Goal: Task Accomplishment & Management: Manage account settings

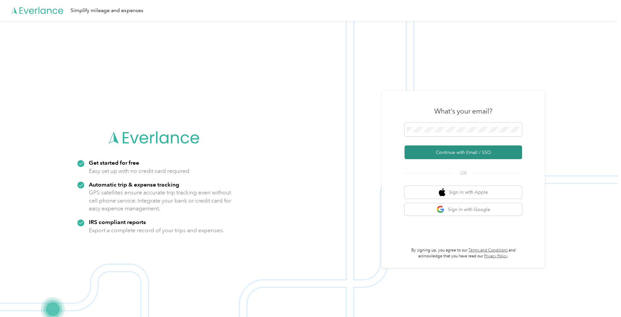
click at [449, 156] on button "Continue with Email / SSO" at bounding box center [462, 153] width 117 height 14
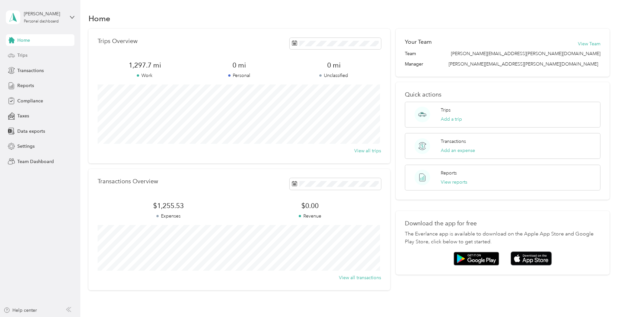
click at [22, 56] on span "Trips" at bounding box center [22, 55] width 10 height 7
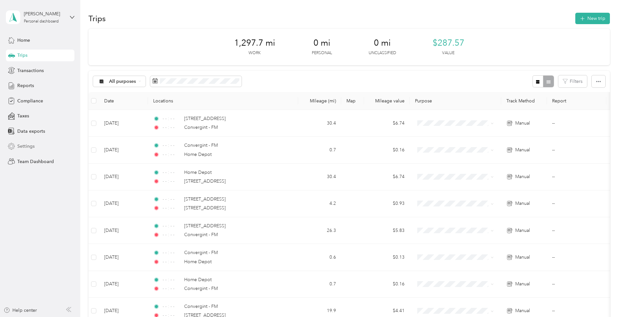
click at [26, 148] on span "Settings" at bounding box center [25, 146] width 17 height 7
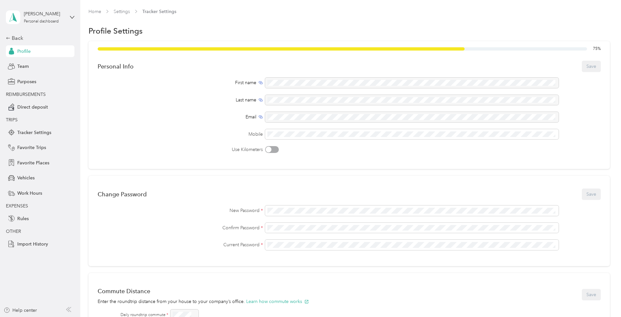
scroll to position [33, 0]
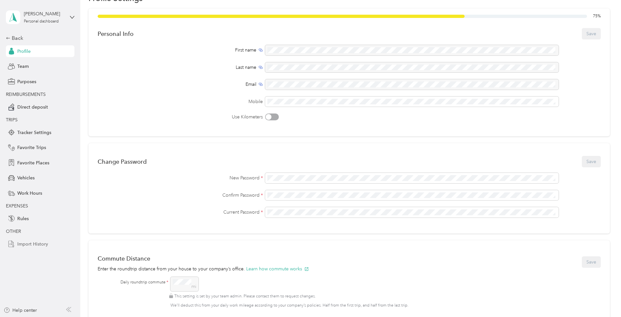
click at [38, 245] on span "Import History" at bounding box center [32, 244] width 31 height 7
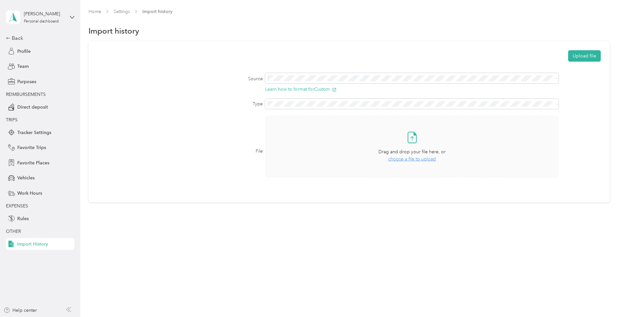
click at [414, 160] on span "choose a file to upload" at bounding box center [412, 159] width 48 height 6
click at [585, 57] on button "Upload file" at bounding box center [584, 55] width 33 height 11
click at [609, 11] on div "Miles cannot be blank. There are one or more items with an empty Miles value." at bounding box center [558, 21] width 114 height 32
drag, startPoint x: 608, startPoint y: 12, endPoint x: 583, endPoint y: 37, distance: 35.3
click at [608, 12] on icon at bounding box center [606, 13] width 5 height 6
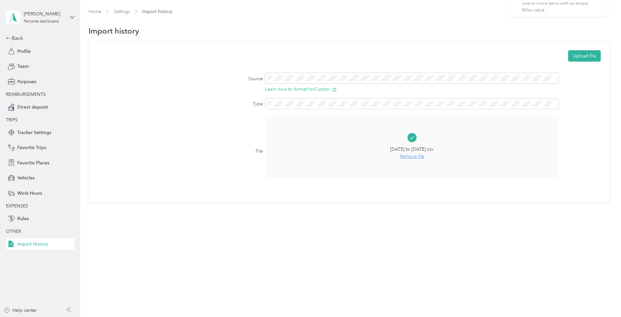
click at [415, 155] on span "Remove file" at bounding box center [411, 156] width 43 height 7
click at [297, 88] on button "Learn how to format for Custom" at bounding box center [300, 89] width 71 height 5
click at [555, 78] on span at bounding box center [555, 78] width 5 height 5
click at [557, 78] on icon at bounding box center [556, 78] width 3 height 3
click at [299, 104] on li "MileIQ" at bounding box center [413, 101] width 295 height 11
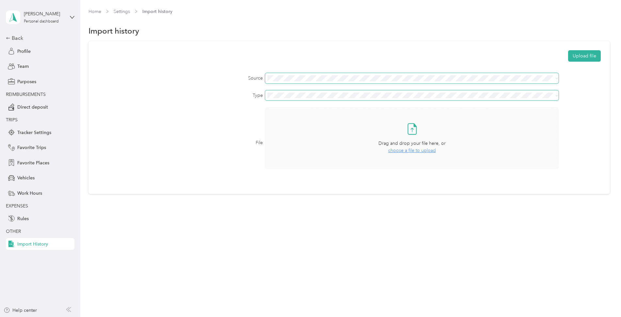
click at [556, 96] on icon at bounding box center [556, 95] width 3 height 3
click at [575, 122] on div "File Take a photo or choose a photo from your library Drag and drop your file h…" at bounding box center [349, 142] width 503 height 71
click at [416, 150] on span "choose a file to upload" at bounding box center [412, 151] width 48 height 6
click at [589, 55] on button "Upload file" at bounding box center [584, 55] width 33 height 11
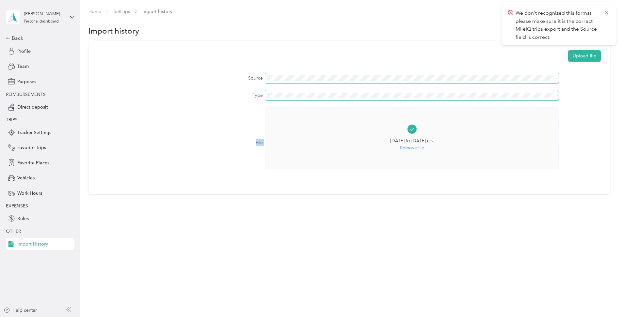
drag, startPoint x: 361, startPoint y: 134, endPoint x: 442, endPoint y: 126, distance: 82.0
click at [435, 127] on div "File 08-01-25 to 08-31-25.csv Remove file" at bounding box center [349, 142] width 503 height 71
click at [616, 99] on div "Home Settings Import history Import history Upload file Source Type File 08-01-…" at bounding box center [348, 115] width 537 height 230
click at [407, 149] on span "Remove file" at bounding box center [411, 148] width 43 height 7
click at [431, 151] on span "choose a file to upload" at bounding box center [412, 151] width 48 height 6
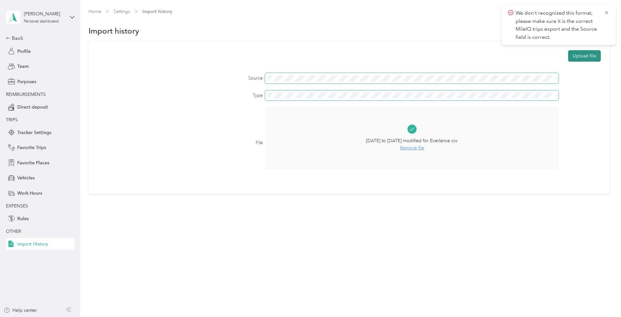
click at [592, 55] on button "Upload file" at bounding box center [584, 55] width 33 height 11
drag, startPoint x: 605, startPoint y: 57, endPoint x: 606, endPoint y: 45, distance: 12.1
click at [605, 57] on icon at bounding box center [606, 58] width 5 height 6
click at [606, 11] on icon at bounding box center [606, 13] width 5 height 6
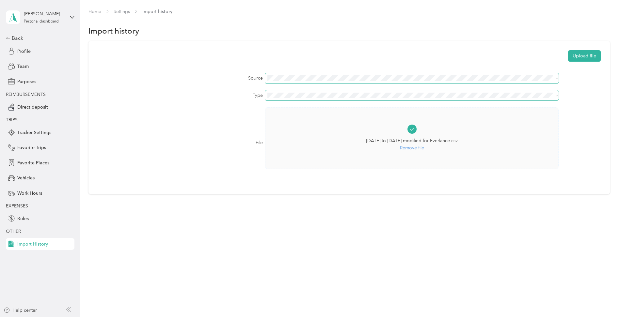
click at [558, 78] on icon at bounding box center [556, 78] width 3 height 3
click at [545, 91] on li "Custom" at bounding box center [413, 89] width 295 height 11
click at [589, 58] on button "Upload file" at bounding box center [584, 55] width 33 height 11
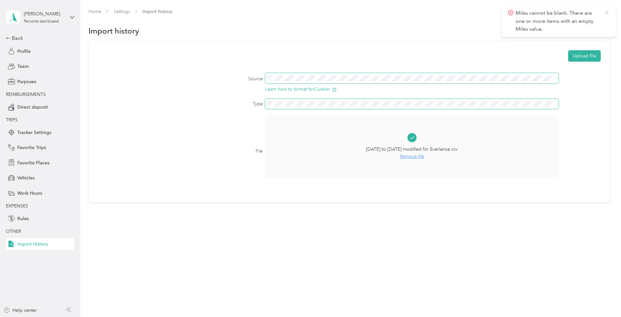
click at [607, 13] on icon at bounding box center [606, 12] width 3 height 3
click at [414, 156] on span "Remove file" at bounding box center [412, 156] width 92 height 7
click at [412, 158] on span "choose a file to upload" at bounding box center [412, 159] width 48 height 6
click at [592, 56] on button "Upload file" at bounding box center [584, 55] width 33 height 11
click at [412, 157] on span "Remove file" at bounding box center [412, 156] width 92 height 7
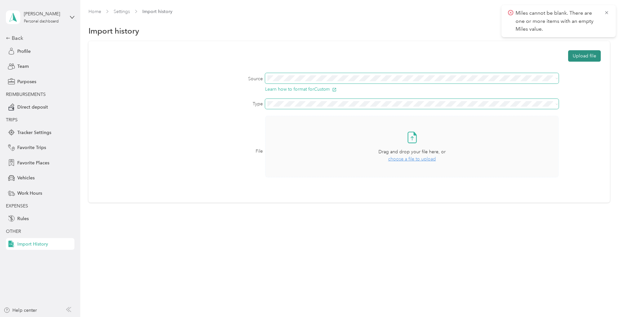
click at [590, 55] on button "Upload file" at bounding box center [584, 55] width 33 height 11
click at [609, 38] on span "Miles cannot be blank. There are one or more items with an empty Miles value." at bounding box center [558, 50] width 101 height 24
click at [606, 43] on icon at bounding box center [606, 42] width 5 height 6
click at [609, 15] on icon at bounding box center [606, 13] width 5 height 6
click at [398, 159] on span "choose a file to upload" at bounding box center [412, 159] width 48 height 6
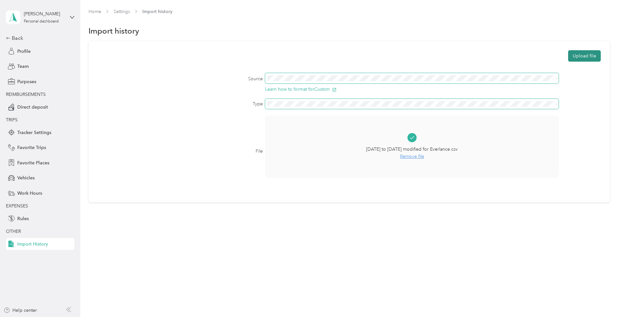
click at [583, 53] on button "Upload file" at bounding box center [584, 55] width 33 height 11
click at [558, 78] on icon at bounding box center [556, 78] width 3 height 3
click at [386, 99] on div "MileIQ" at bounding box center [414, 100] width 286 height 7
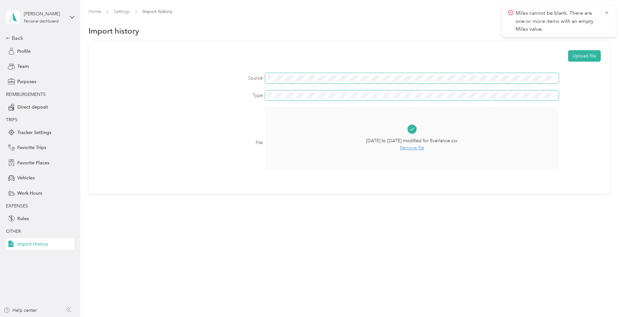
click at [414, 147] on span "Remove file" at bounding box center [412, 148] width 92 height 7
click at [415, 151] on span "choose a file to upload" at bounding box center [412, 151] width 48 height 6
click at [594, 58] on button "Upload file" at bounding box center [584, 55] width 33 height 11
drag, startPoint x: 605, startPoint y: 57, endPoint x: 608, endPoint y: 44, distance: 13.1
click at [605, 57] on icon at bounding box center [606, 58] width 5 height 6
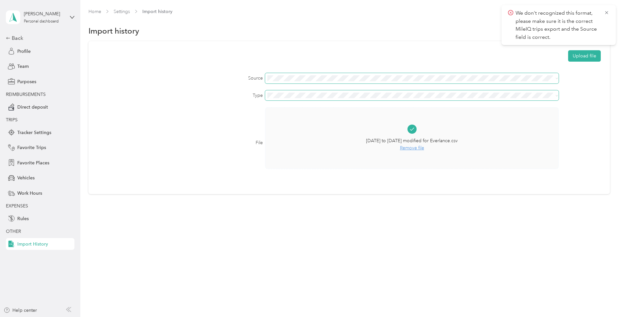
click at [604, 12] on icon at bounding box center [606, 13] width 5 height 6
click at [418, 148] on span "Remove file" at bounding box center [412, 148] width 92 height 7
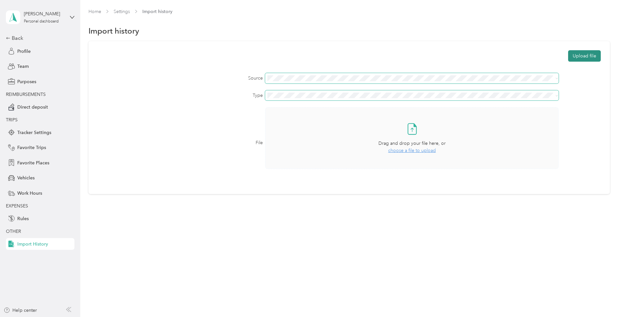
click at [588, 56] on button "Upload file" at bounding box center [584, 55] width 33 height 11
click at [420, 149] on span "choose a file to upload" at bounding box center [412, 151] width 48 height 6
click at [585, 55] on button "Upload file" at bounding box center [584, 55] width 33 height 11
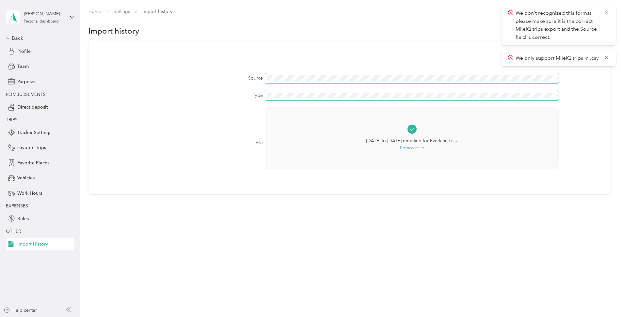
click at [607, 11] on icon at bounding box center [606, 13] width 5 height 6
click at [556, 79] on icon at bounding box center [556, 78] width 3 height 3
click at [395, 94] on ol "Custom MileIQ QuickBooks Self-Employed" at bounding box center [413, 101] width 295 height 34
click at [587, 57] on button "Upload file" at bounding box center [584, 55] width 33 height 11
drag, startPoint x: 572, startPoint y: 164, endPoint x: 568, endPoint y: 133, distance: 31.3
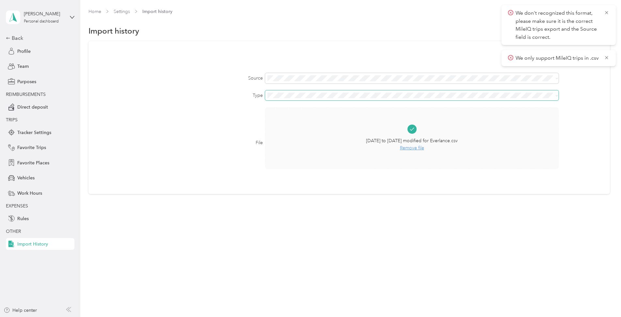
click at [573, 163] on div "File 08-01-25 to 08-31-25 modified for Everlance.csv Remove file" at bounding box center [349, 142] width 503 height 71
click at [558, 79] on span at bounding box center [411, 78] width 293 height 10
click at [557, 76] on span at bounding box center [556, 78] width 3 height 6
drag, startPoint x: 598, startPoint y: 123, endPoint x: 588, endPoint y: 113, distance: 14.1
click at [597, 120] on div "File 08-01-25 to 08-31-25 modified for Everlance.csv Remove file" at bounding box center [349, 142] width 503 height 71
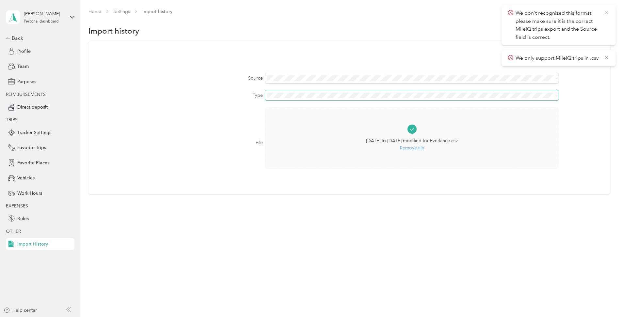
click at [605, 13] on icon at bounding box center [606, 13] width 5 height 6
drag, startPoint x: 606, startPoint y: 14, endPoint x: 602, endPoint y: 19, distance: 6.7
click at [606, 13] on icon at bounding box center [606, 13] width 5 height 6
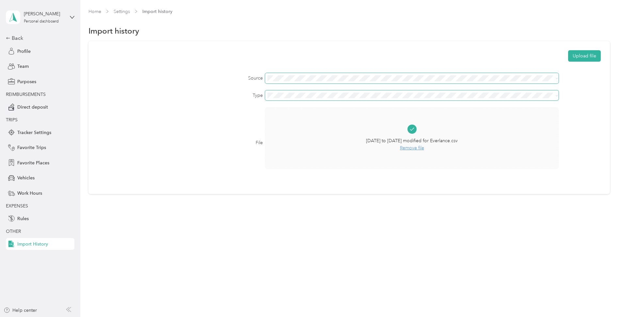
click at [556, 78] on span at bounding box center [555, 78] width 5 height 5
click at [557, 80] on icon at bounding box center [556, 78] width 3 height 3
click at [539, 89] on div "Custom" at bounding box center [414, 89] width 286 height 7
click at [604, 115] on div "Upload file Source Learn how to format for Custom Type File 08-01-25 to 08-31-2…" at bounding box center [348, 122] width 521 height 162
click at [594, 53] on button "Upload file" at bounding box center [584, 55] width 33 height 11
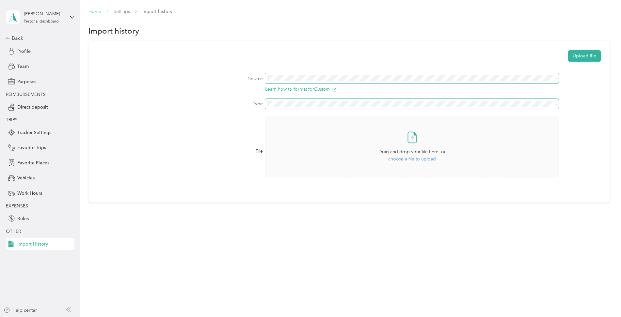
click at [99, 13] on link "Home" at bounding box center [94, 12] width 13 height 6
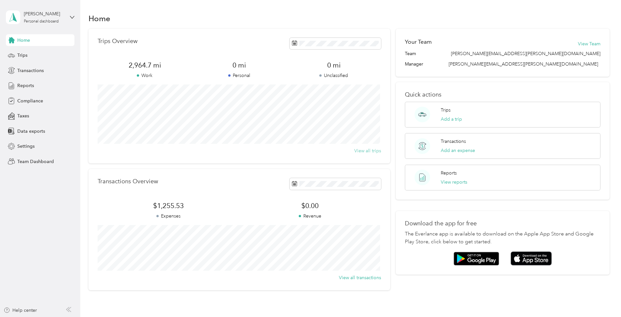
click at [361, 148] on button "View all trips" at bounding box center [367, 151] width 27 height 7
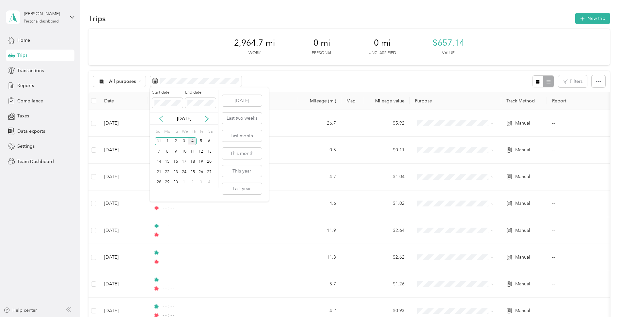
click at [162, 120] on icon at bounding box center [161, 119] width 7 height 7
click at [200, 143] on div "1" at bounding box center [200, 141] width 8 height 8
click at [160, 195] on div "31" at bounding box center [159, 193] width 8 height 8
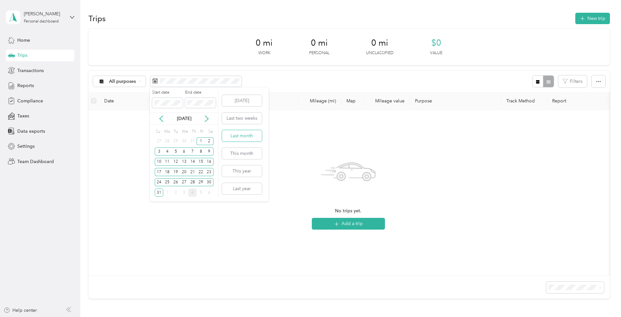
click at [250, 135] on button "Last month" at bounding box center [242, 135] width 40 height 11
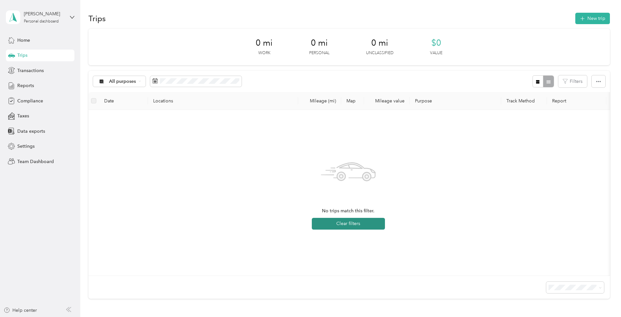
click at [338, 223] on button "Clear filters" at bounding box center [348, 224] width 73 height 12
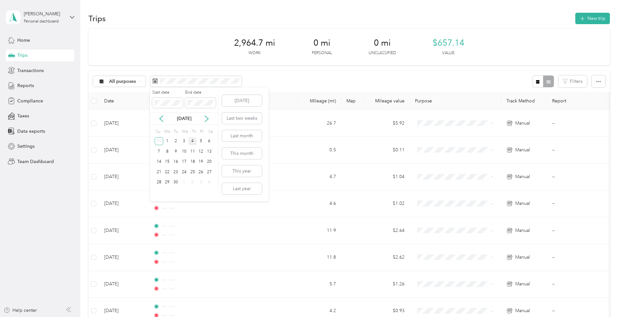
click at [193, 139] on div "4" at bounding box center [192, 141] width 8 height 8
click at [192, 142] on div "4" at bounding box center [192, 141] width 8 height 8
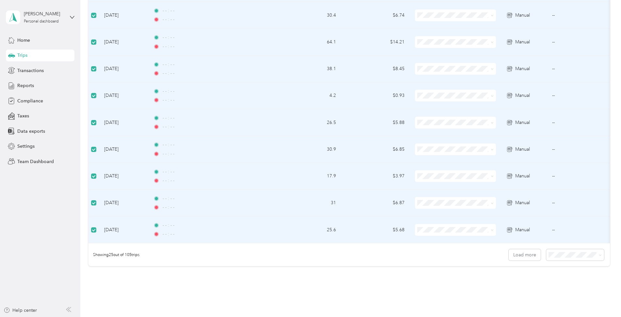
scroll to position [581, 0]
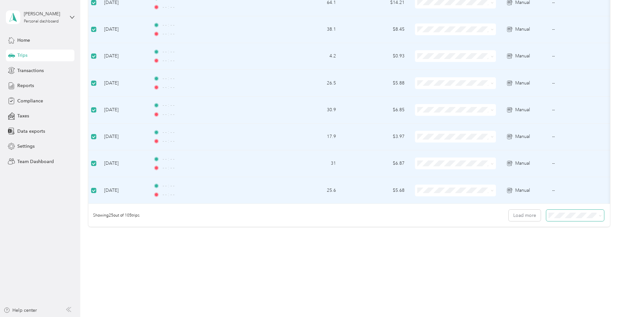
click at [598, 218] on span at bounding box center [598, 215] width 5 height 7
click at [599, 215] on icon at bounding box center [600, 215] width 3 height 3
drag, startPoint x: 571, startPoint y: 246, endPoint x: 444, endPoint y: 209, distance: 131.8
click at [570, 246] on li "100 per load" at bounding box center [573, 248] width 58 height 11
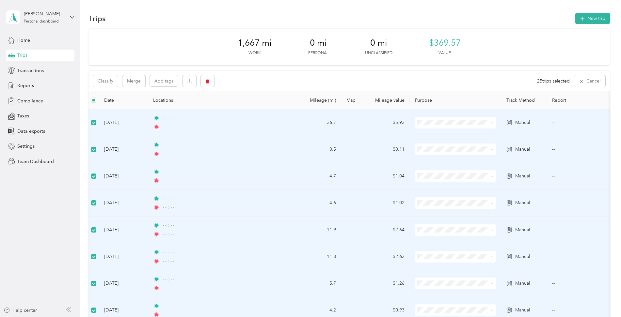
click at [92, 103] on label at bounding box center [93, 100] width 5 height 7
click at [207, 82] on icon "button" at bounding box center [208, 81] width 4 height 4
click at [256, 109] on button "Yes" at bounding box center [258, 108] width 13 height 10
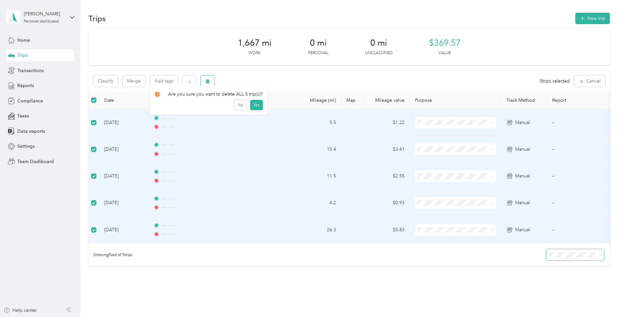
click at [207, 80] on icon "button" at bounding box center [207, 81] width 5 height 5
drag, startPoint x: 255, startPoint y: 109, endPoint x: 249, endPoint y: 131, distance: 23.2
click at [254, 110] on button "Yes" at bounding box center [256, 108] width 13 height 10
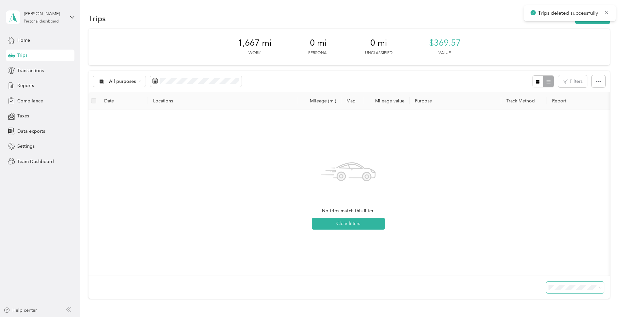
click at [23, 40] on span "Home" at bounding box center [23, 40] width 13 height 7
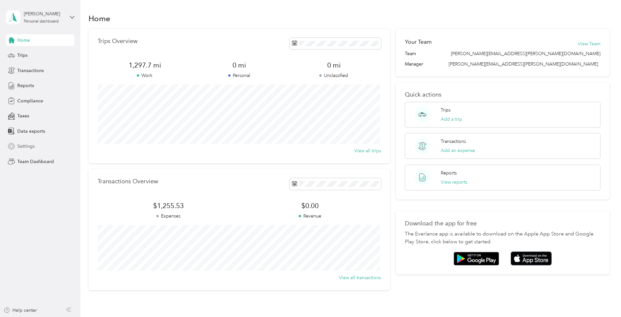
click at [22, 148] on span "Settings" at bounding box center [25, 146] width 17 height 7
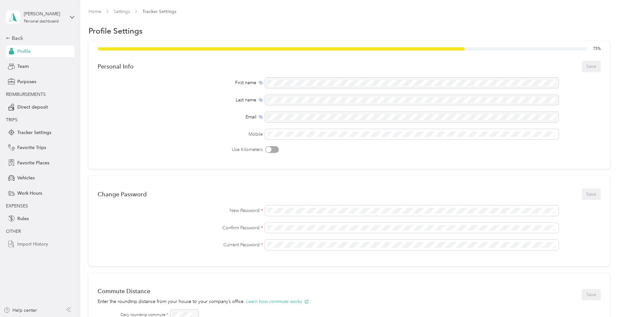
click at [39, 244] on span "Import History" at bounding box center [32, 244] width 31 height 7
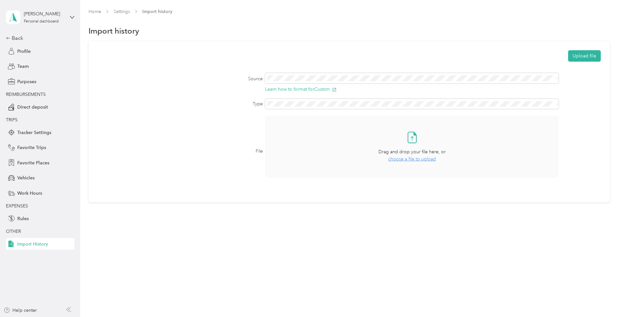
click at [426, 159] on span "choose a file to upload" at bounding box center [412, 159] width 48 height 6
click at [587, 54] on button "Upload file" at bounding box center [584, 55] width 33 height 11
click at [96, 11] on link "Home" at bounding box center [94, 12] width 13 height 6
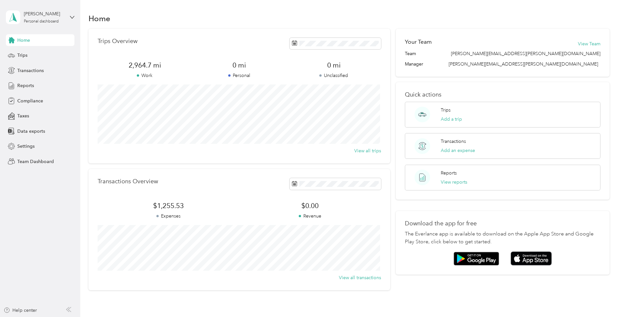
drag, startPoint x: 20, startPoint y: 54, endPoint x: 76, endPoint y: 126, distance: 90.9
click at [21, 56] on span "Trips" at bounding box center [22, 55] width 10 height 7
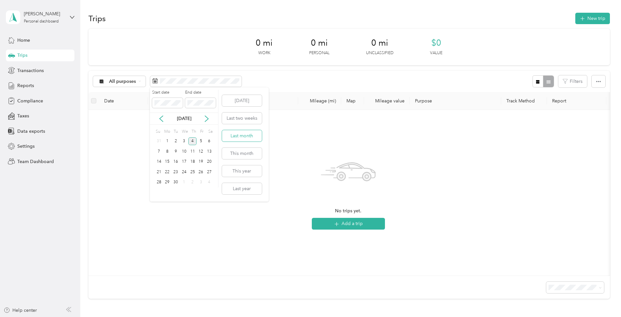
click at [249, 138] on button "Last month" at bounding box center [242, 135] width 40 height 11
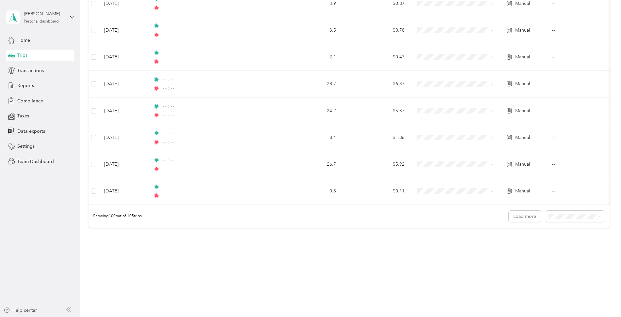
scroll to position [2595, 0]
click at [523, 208] on div "Showing 100 out of 105 trips Load more" at bounding box center [348, 215] width 521 height 23
click at [522, 213] on button "Load more" at bounding box center [524, 215] width 32 height 11
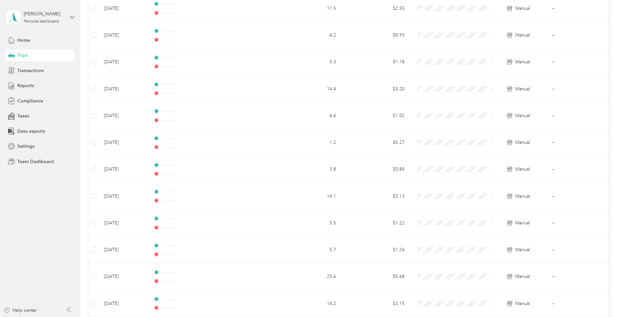
scroll to position [0, 0]
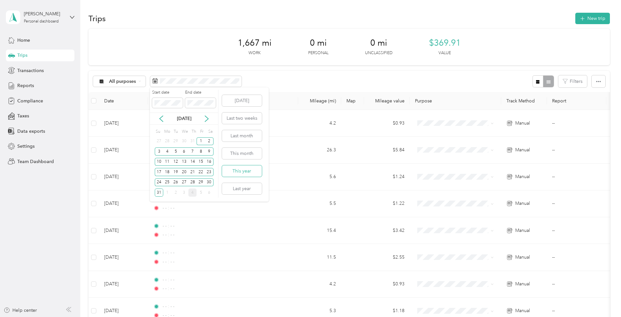
click at [253, 172] on button "This year" at bounding box center [242, 170] width 40 height 11
